Goal: Task Accomplishment & Management: Use online tool/utility

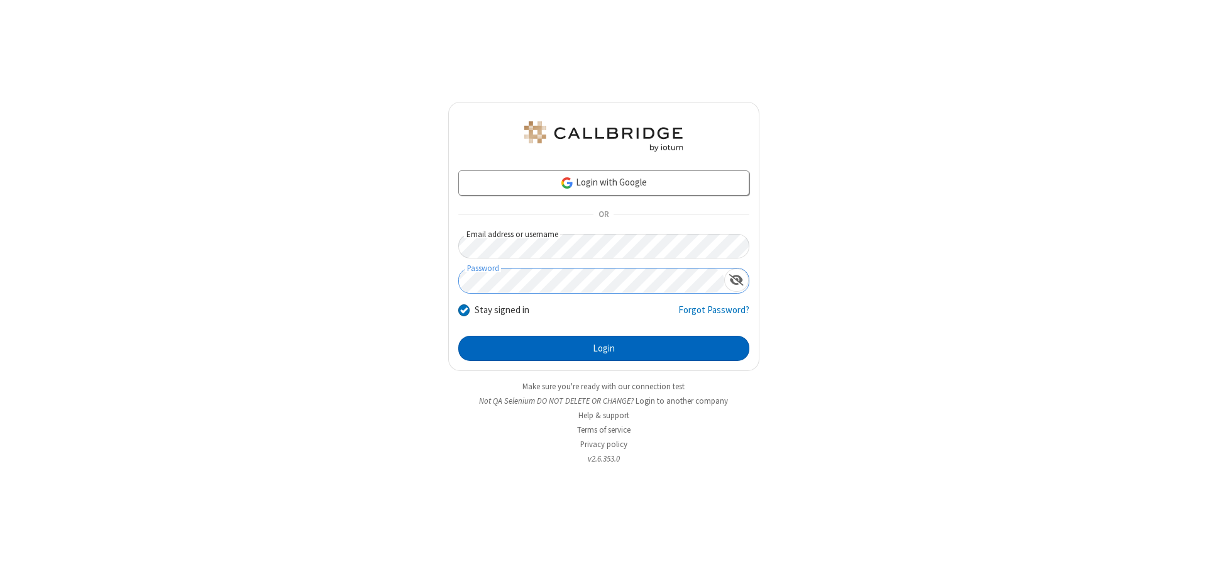
click at [603, 348] on button "Login" at bounding box center [603, 348] width 291 height 25
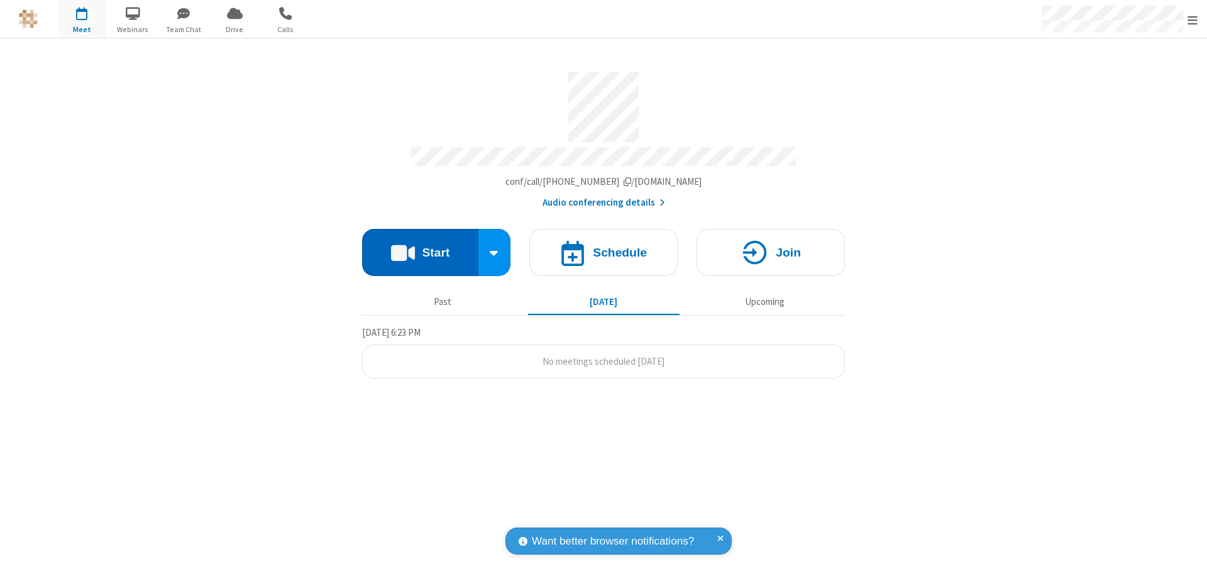
click at [420, 246] on button "Start" at bounding box center [420, 252] width 116 height 47
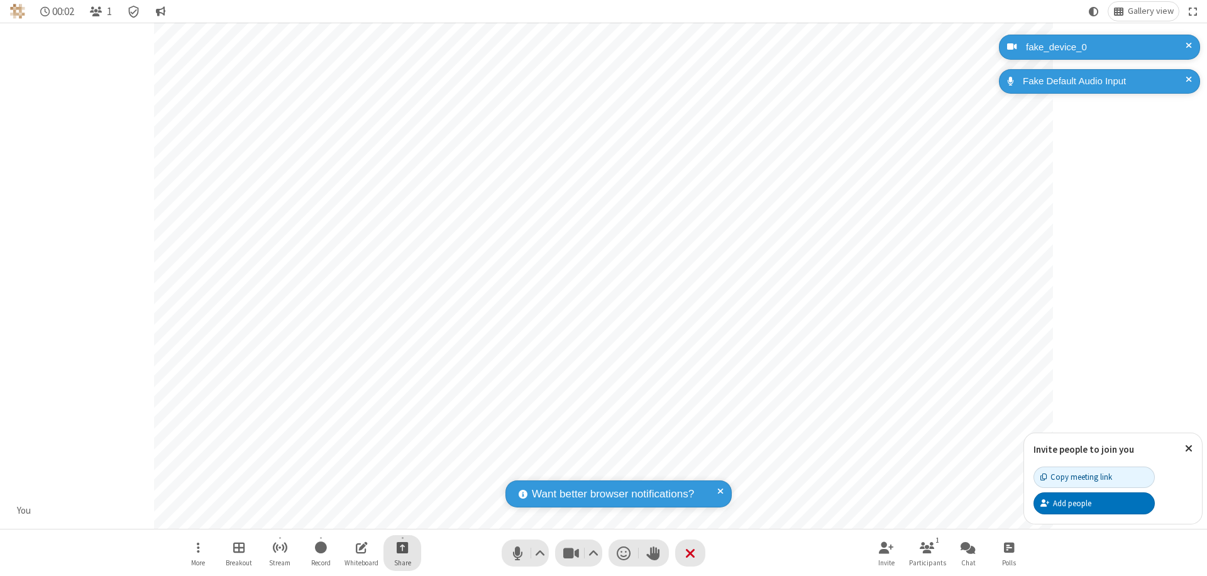
click at [402, 547] on span "Start sharing" at bounding box center [403, 547] width 12 height 16
click at [351, 495] on span "Present files & media" at bounding box center [351, 495] width 14 height 11
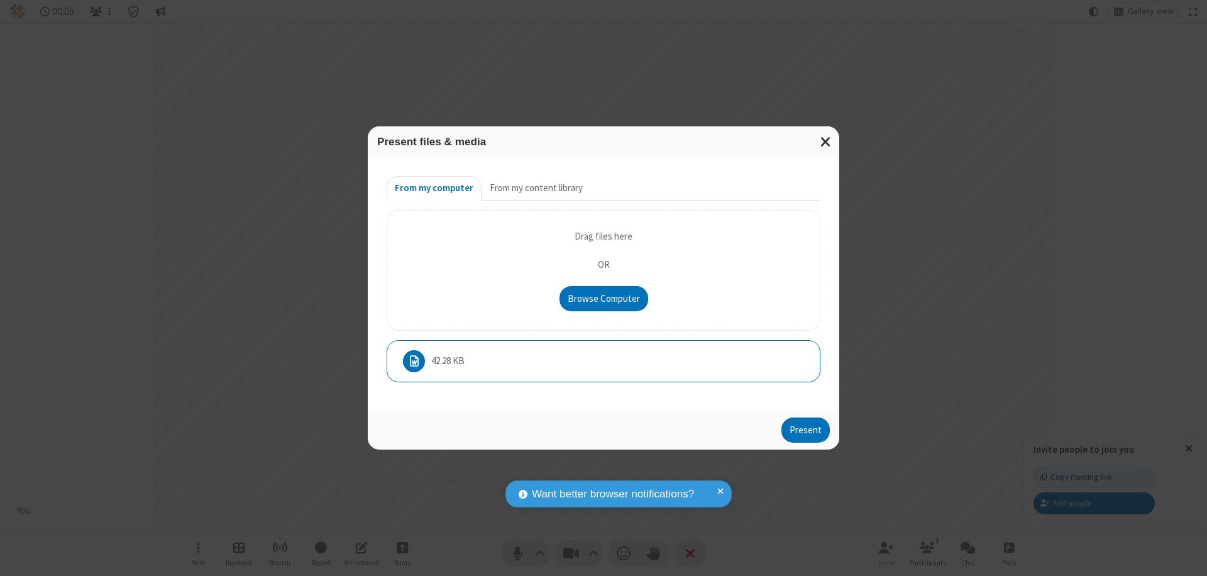
click at [807, 433] on button "Present" at bounding box center [805, 429] width 48 height 25
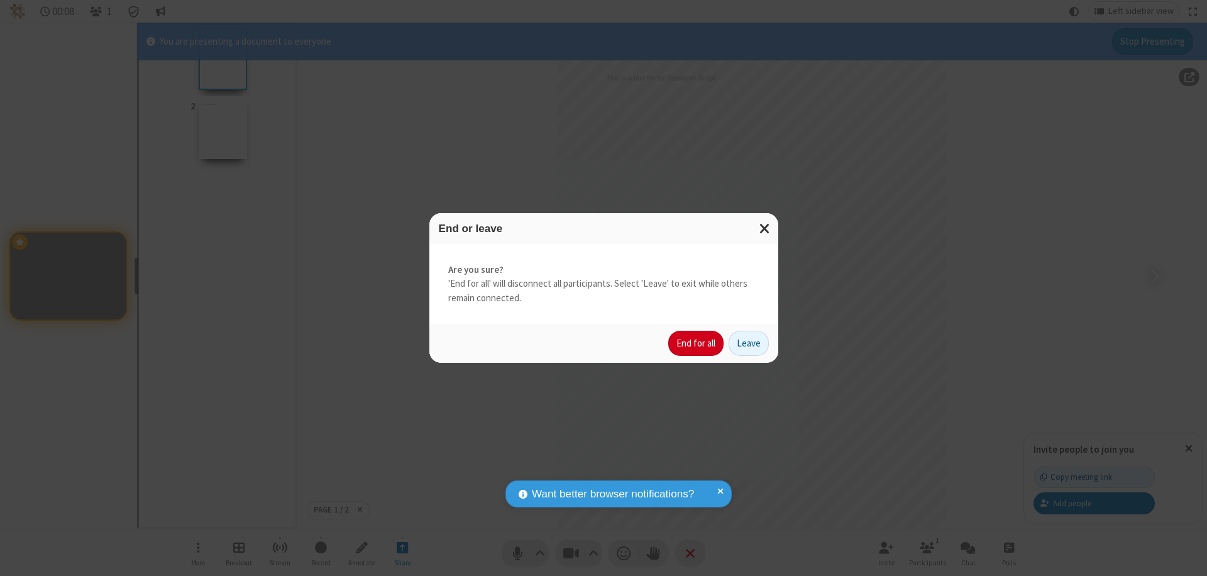
click at [697, 343] on button "End for all" at bounding box center [695, 343] width 55 height 25
